Goal: Navigation & Orientation: Find specific page/section

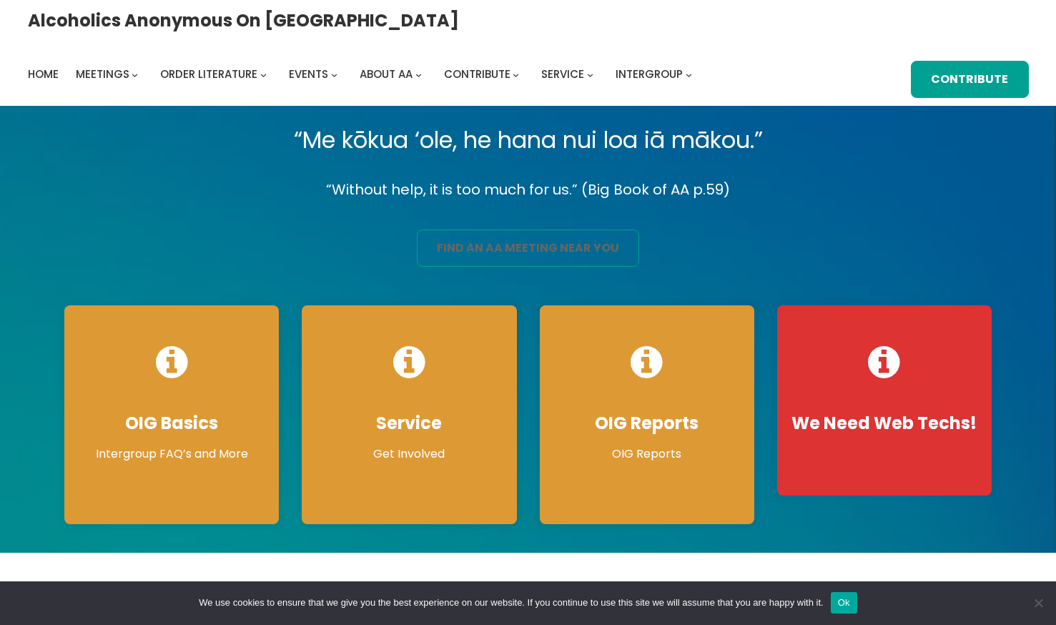
drag, startPoint x: 0, startPoint y: 0, endPoint x: 555, endPoint y: 252, distance: 609.2
click at [555, 252] on link "find an aa meeting near you" at bounding box center [528, 247] width 223 height 37
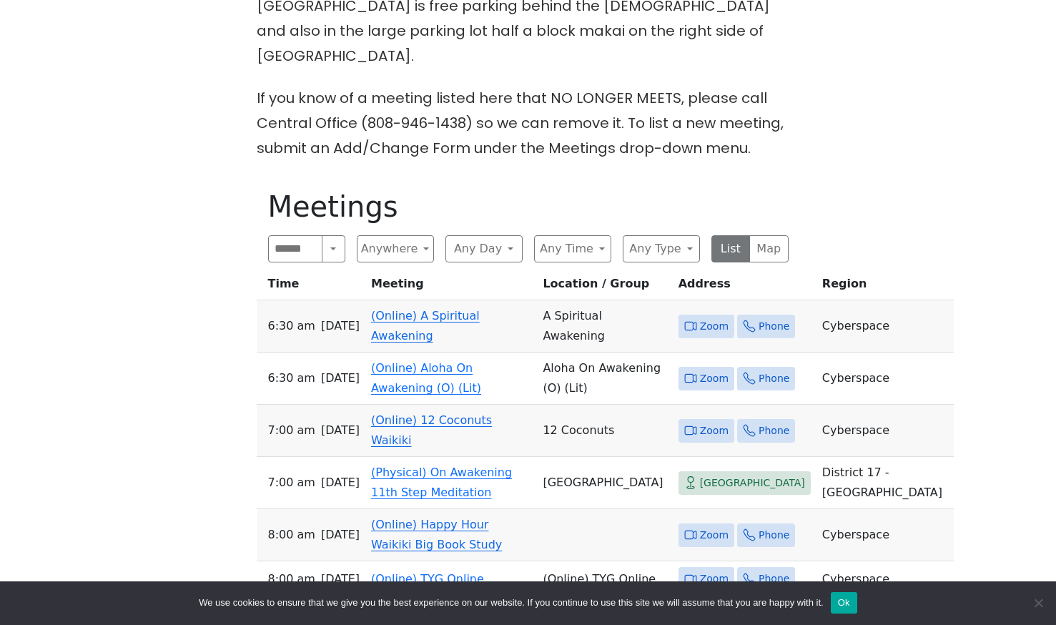
scroll to position [643, 0]
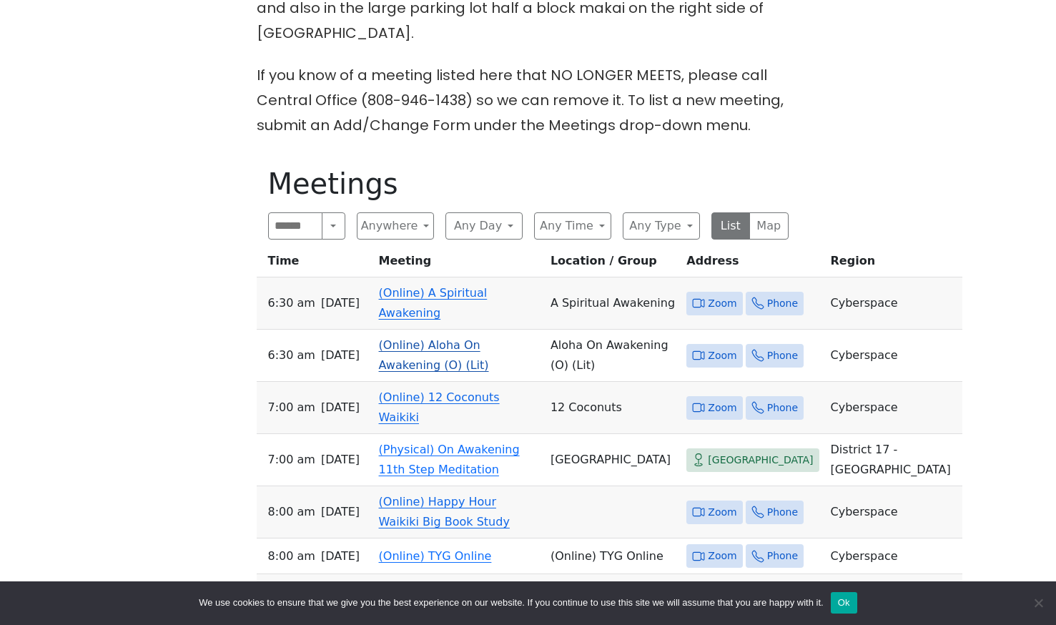
click at [443, 338] on link "(Online) Aloha On Awakening (O) (Lit)" at bounding box center [434, 355] width 110 height 34
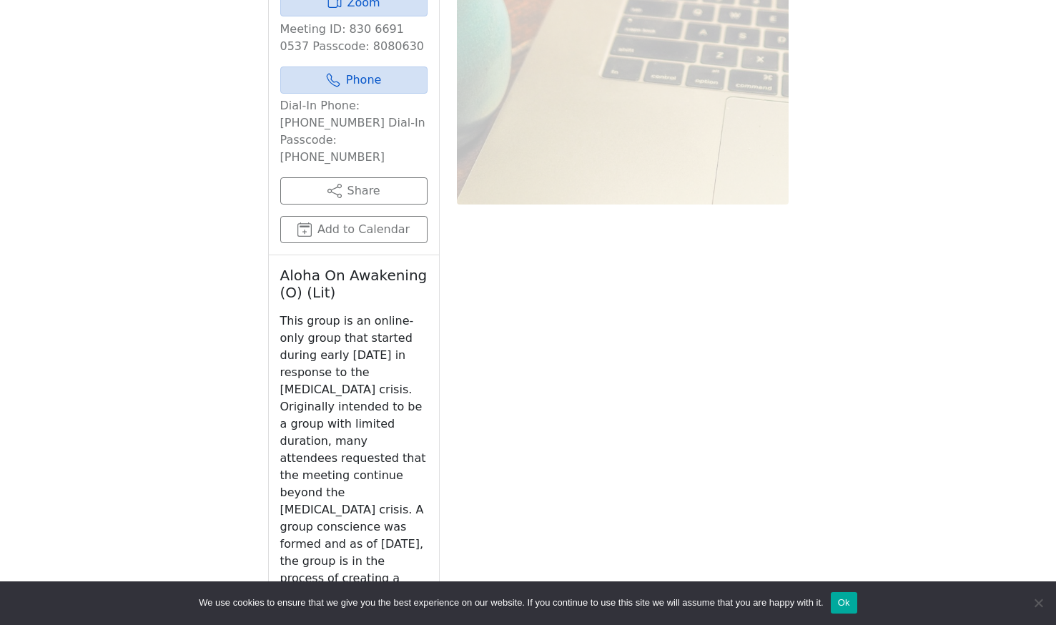
scroll to position [1536, 0]
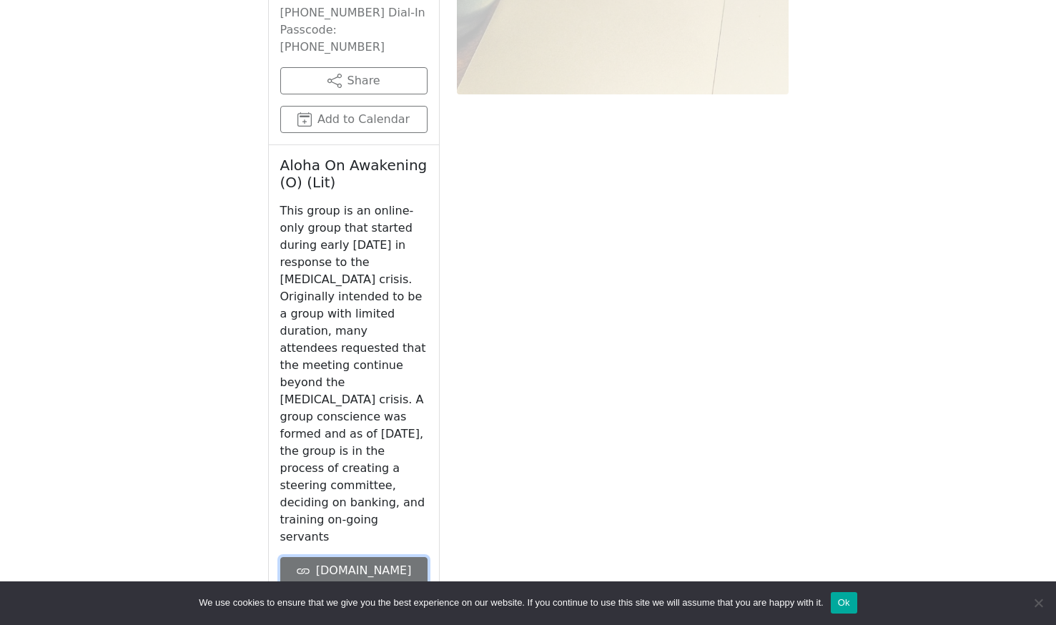
click at [370, 557] on link "[DOMAIN_NAME]" at bounding box center [353, 570] width 147 height 27
